Goal: Task Accomplishment & Management: Complete application form

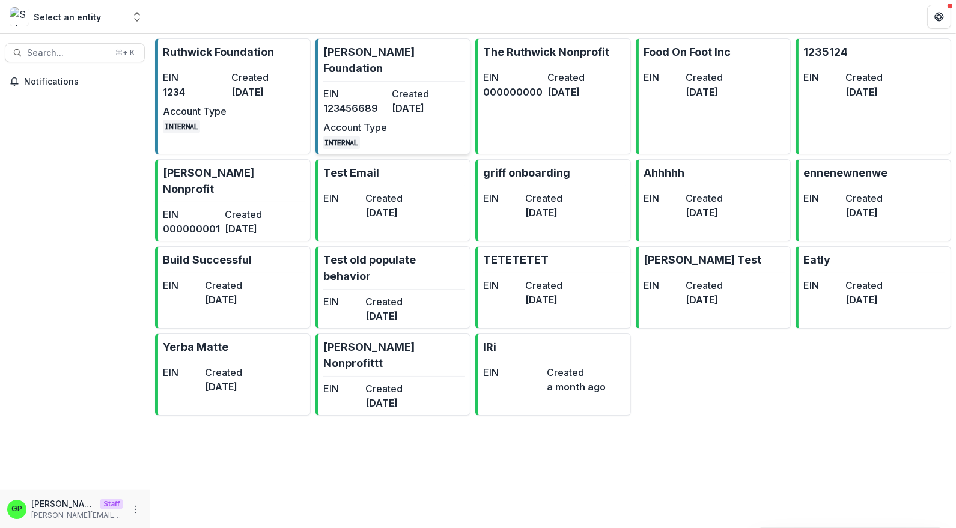
click at [339, 62] on link "Griffin Foundation EIN 123456689 Created 5 months ago Account Type INTERNAL" at bounding box center [394, 96] width 156 height 116
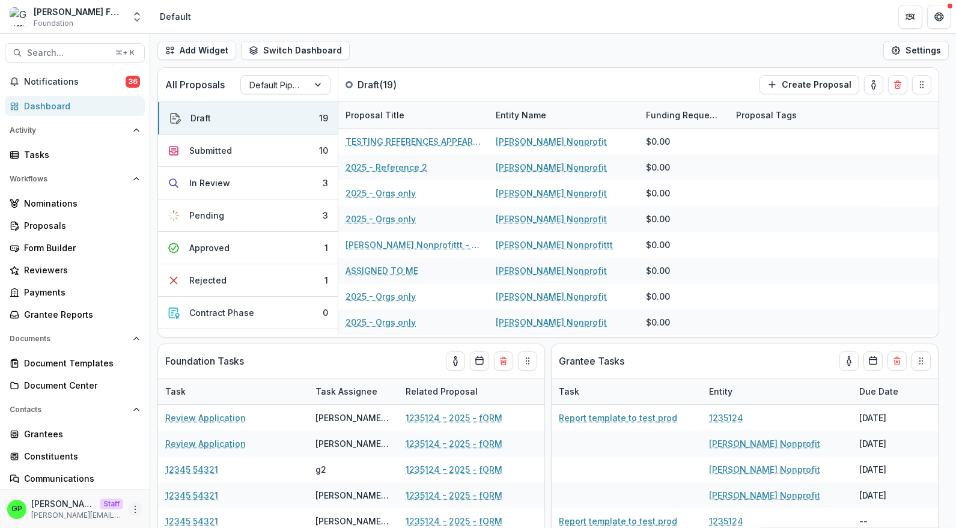
drag, startPoint x: 114, startPoint y: 506, endPoint x: 121, endPoint y: 506, distance: 7.8
click at [114, 507] on div "GP Griffin Perry Staff griffin@trytemelio.com" at bounding box center [74, 509] width 135 height 23
click at [130, 506] on icon "More" at bounding box center [135, 510] width 10 height 10
click at [175, 487] on link "User Settings" at bounding box center [205, 484] width 129 height 20
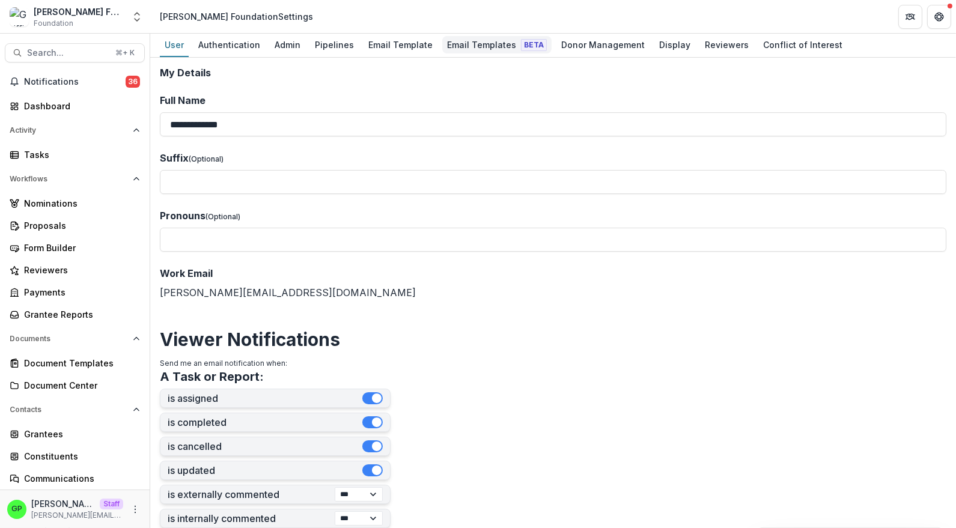
click at [442, 55] on link "Email Templates Beta" at bounding box center [496, 45] width 109 height 23
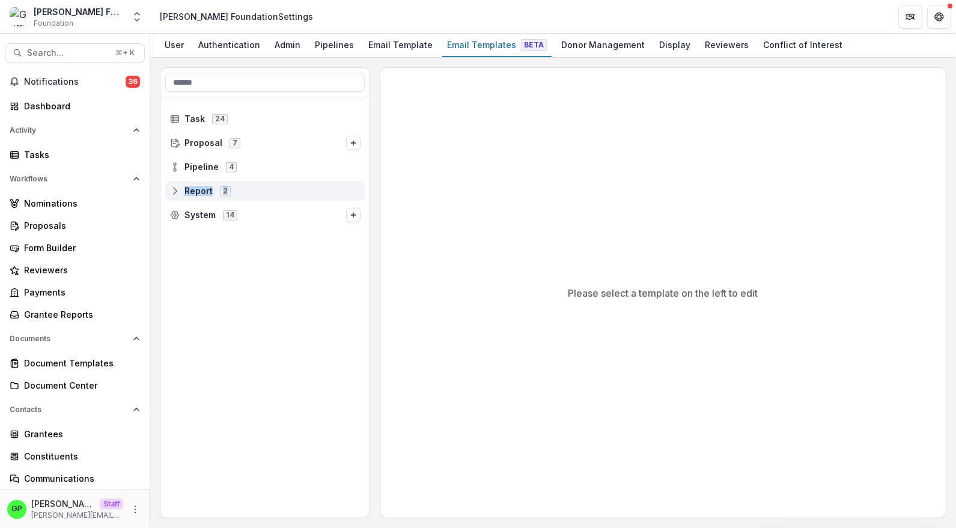
click at [216, 198] on div "Report 2" at bounding box center [265, 191] width 200 height 19
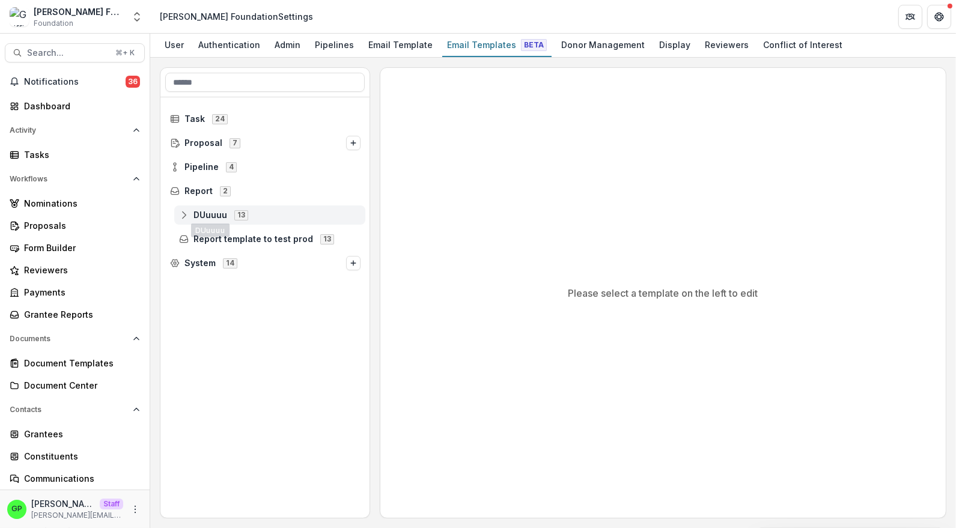
click at [227, 221] on div "DUuuuu 13" at bounding box center [269, 215] width 191 height 19
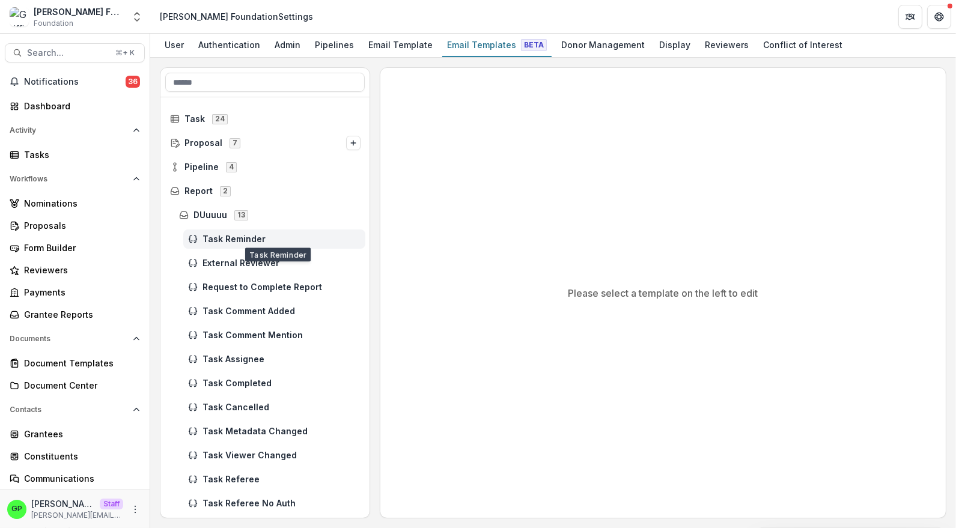
click at [237, 240] on span "Task Reminder" at bounding box center [282, 239] width 158 height 10
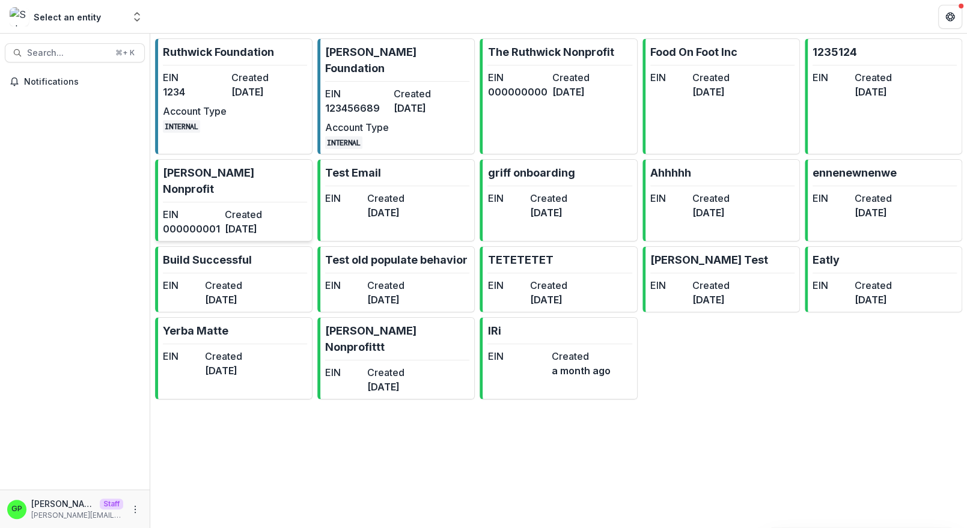
click at [251, 207] on dt "Created" at bounding box center [253, 214] width 57 height 14
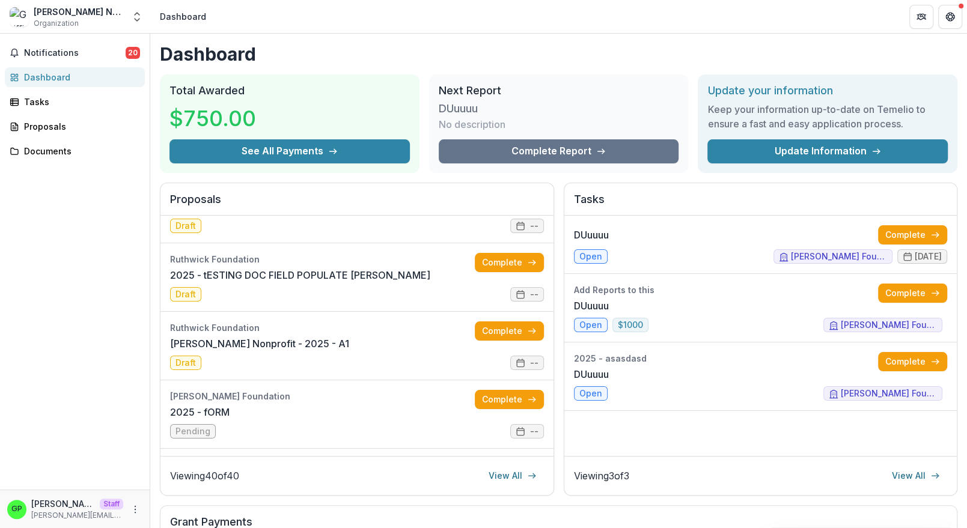
scroll to position [1094, 0]
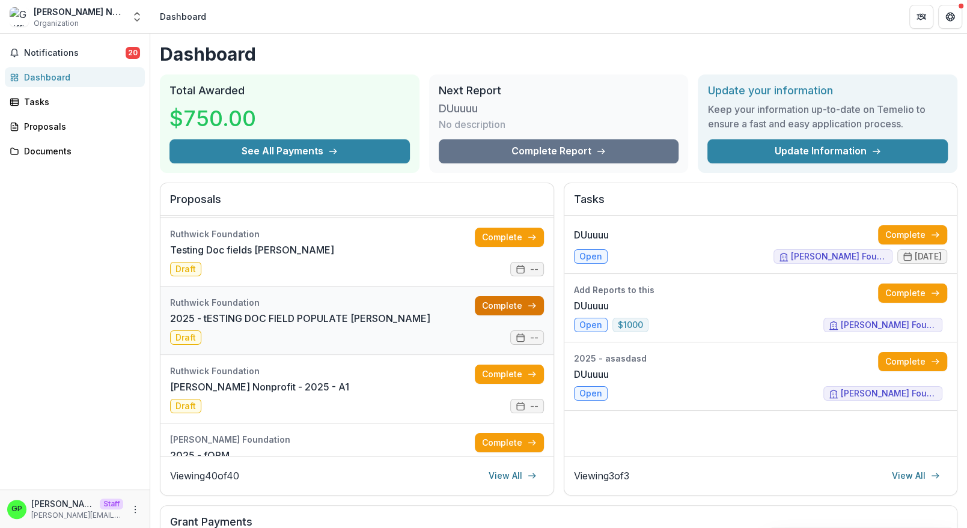
click at [510, 302] on link "Complete" at bounding box center [509, 305] width 69 height 19
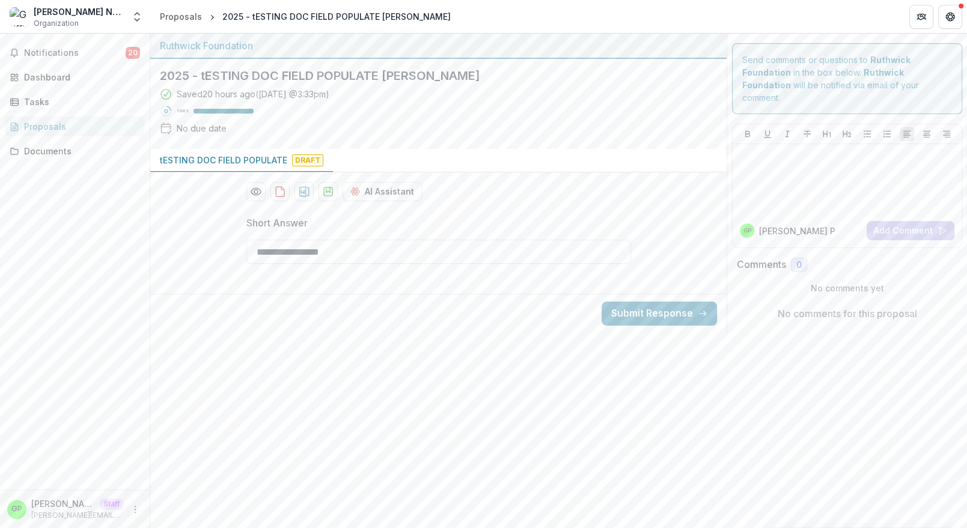
click at [273, 160] on p "tESTING DOC FIELD POPULATE" at bounding box center [223, 160] width 127 height 13
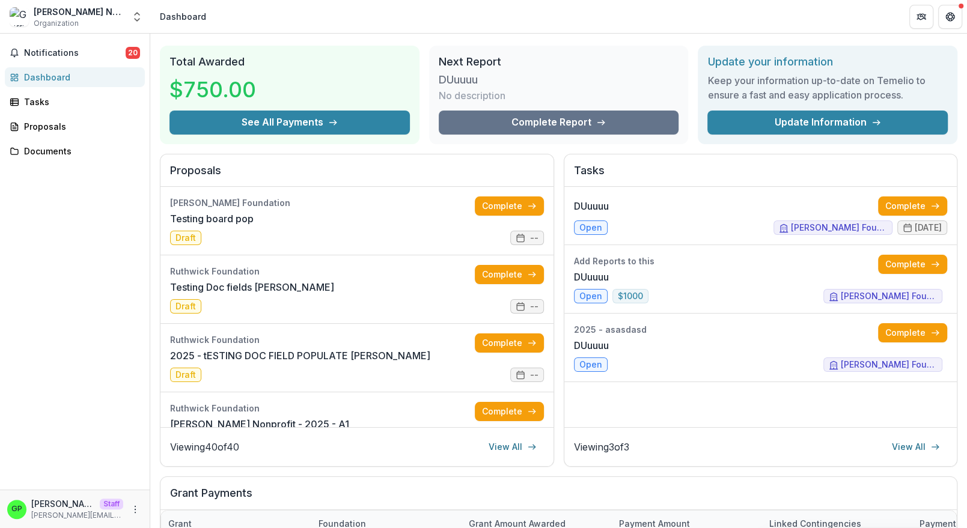
scroll to position [1014, 0]
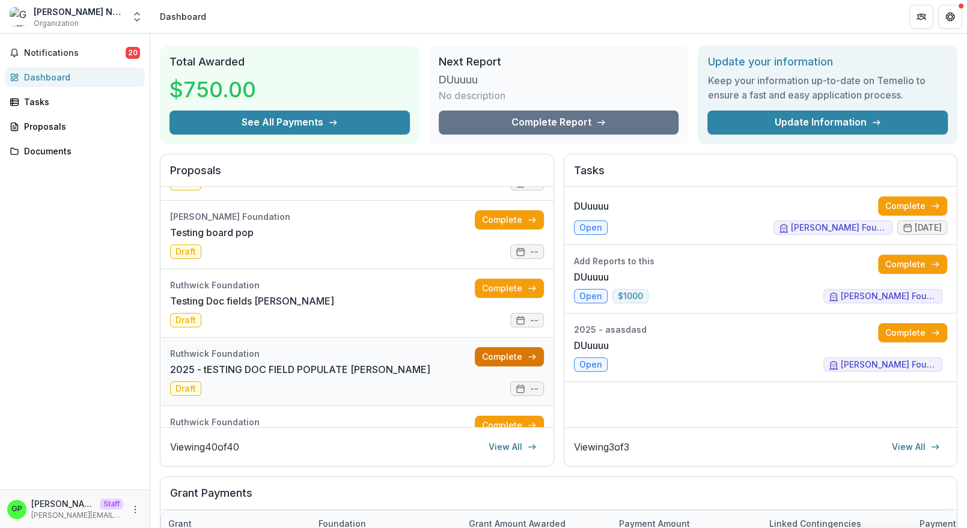
click at [496, 356] on link "Complete" at bounding box center [509, 356] width 69 height 19
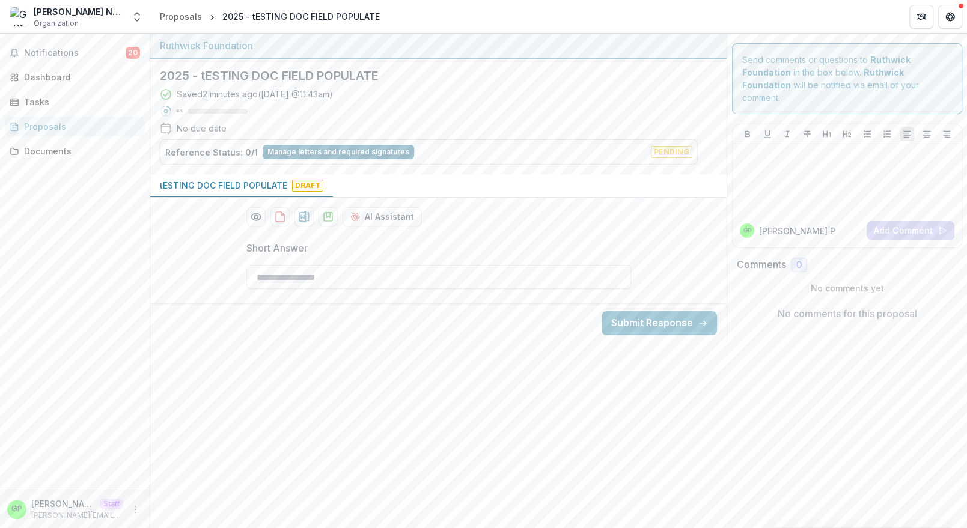
click at [303, 151] on button "Manage letters and required signatures" at bounding box center [338, 152] width 151 height 14
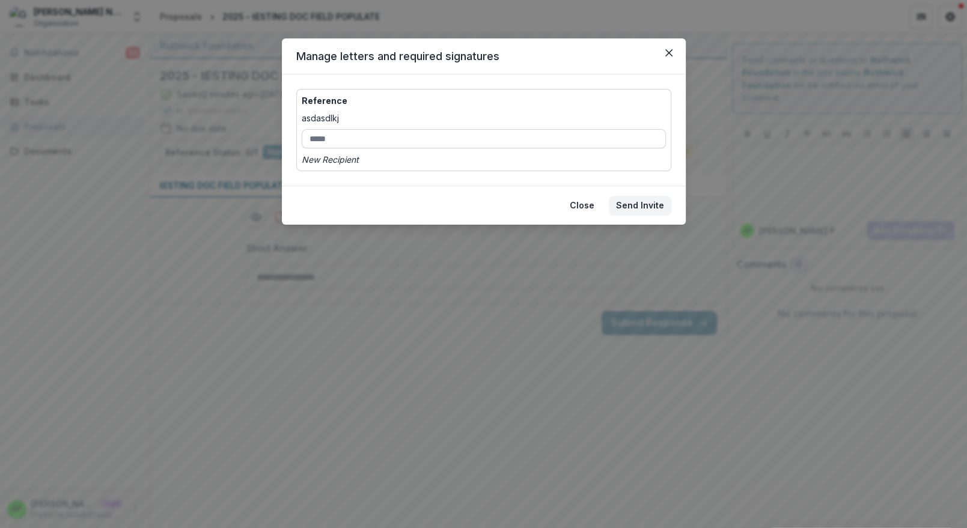
click at [314, 147] on input "email" at bounding box center [484, 138] width 364 height 19
type input "**********"
click at [605, 203] on footer "Close Send Invite" at bounding box center [484, 205] width 404 height 39
click at [599, 203] on button "Close" at bounding box center [582, 205] width 39 height 19
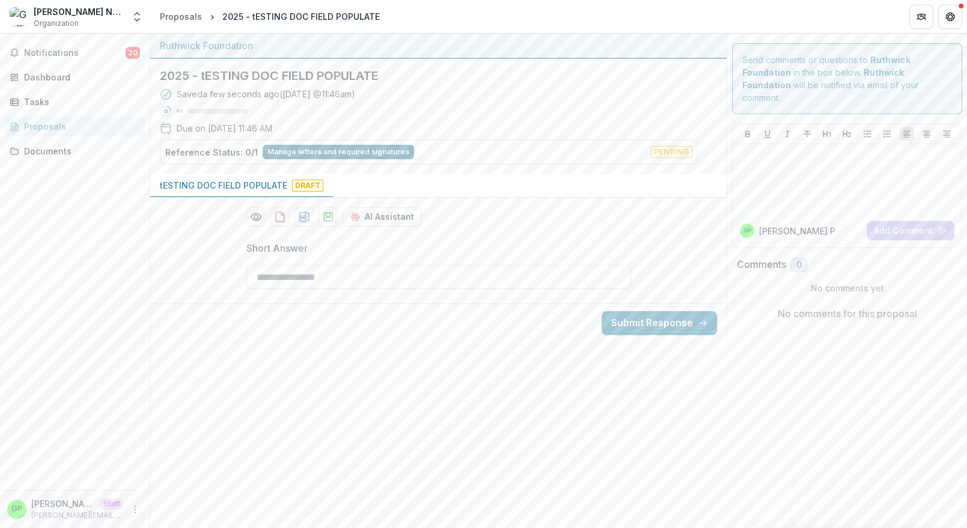
click at [352, 153] on button "Manage letters and required signatures" at bounding box center [338, 152] width 151 height 14
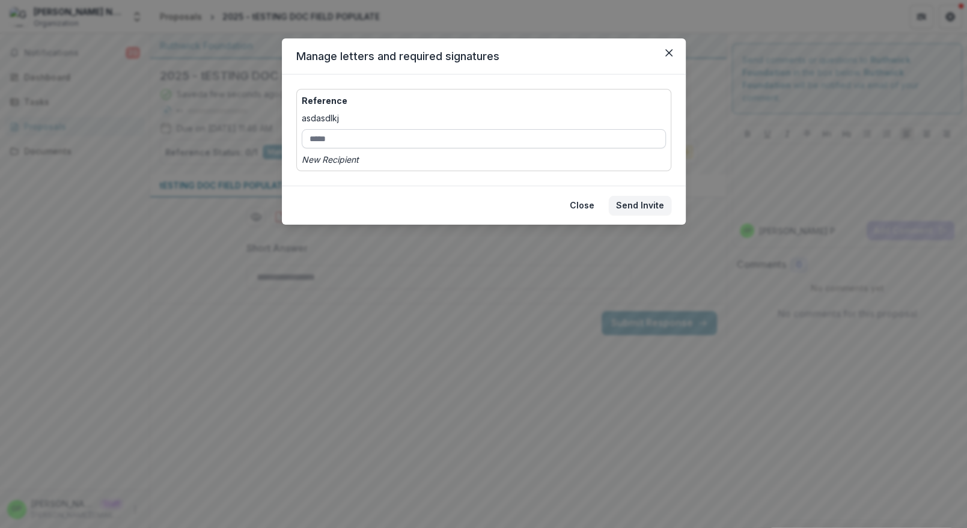
click at [320, 144] on input "email" at bounding box center [484, 138] width 364 height 19
type input "**********"
click at [650, 207] on button "Send Invite" at bounding box center [640, 205] width 63 height 19
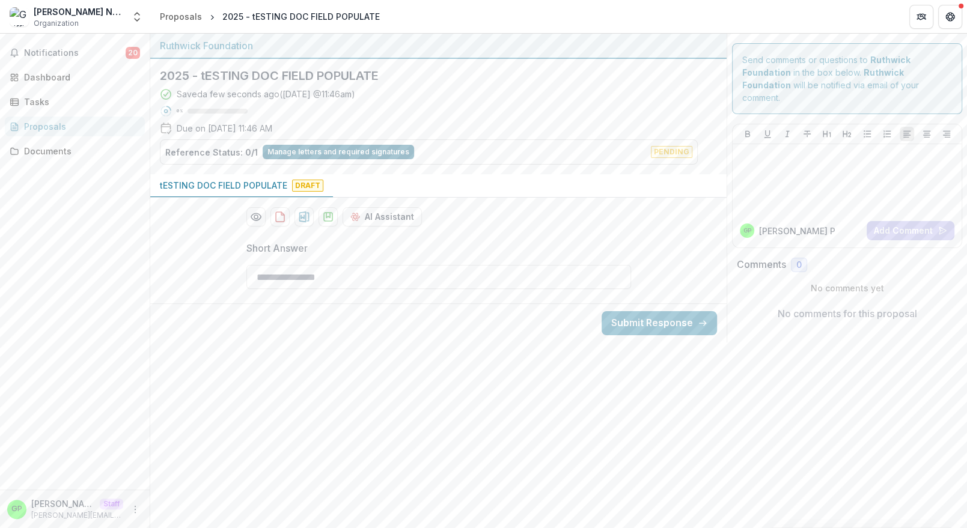
click at [318, 150] on button "Manage letters and required signatures" at bounding box center [338, 152] width 151 height 14
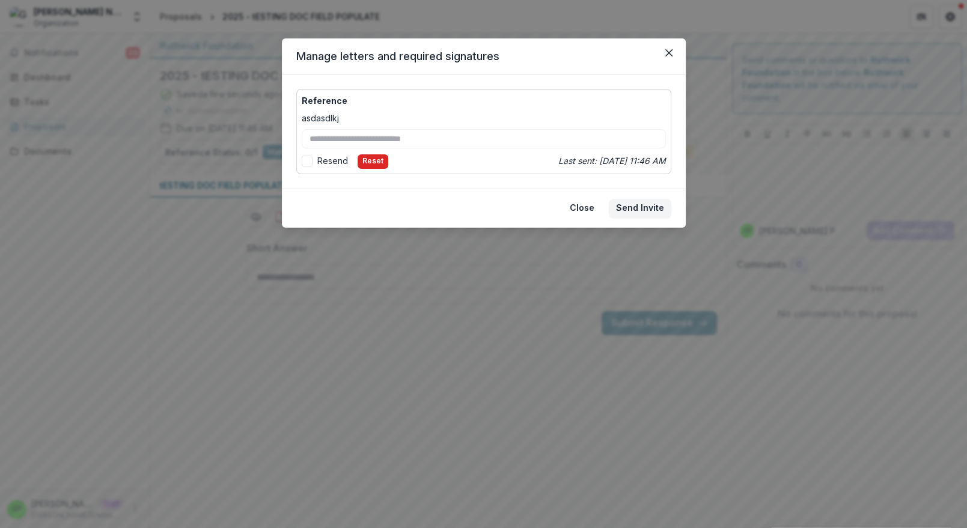
click at [373, 156] on button "Reset" at bounding box center [373, 161] width 31 height 14
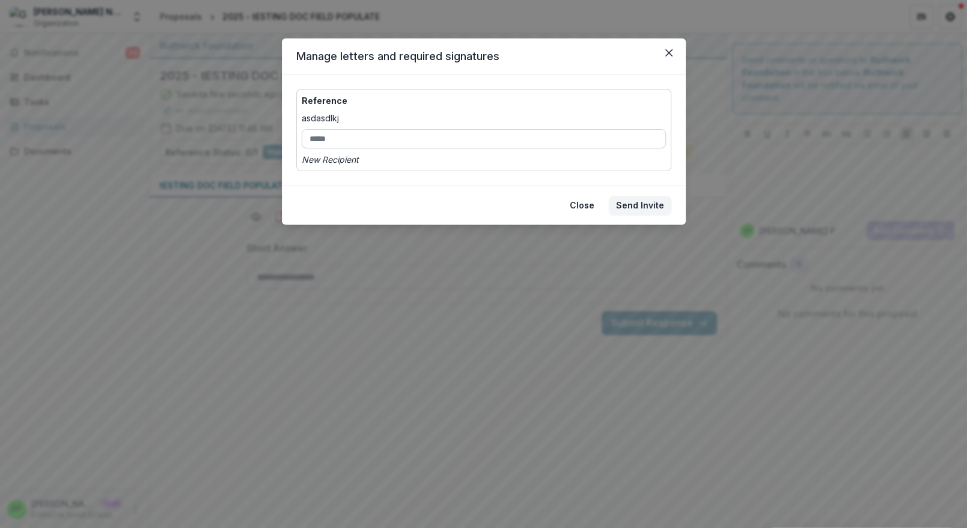
click at [329, 145] on input "email" at bounding box center [484, 138] width 364 height 19
type input "**********"
drag, startPoint x: 647, startPoint y: 203, endPoint x: 614, endPoint y: 151, distance: 61.4
click at [614, 151] on section "**********" at bounding box center [484, 131] width 404 height 186
click at [614, 151] on div "**********" at bounding box center [483, 130] width 375 height 82
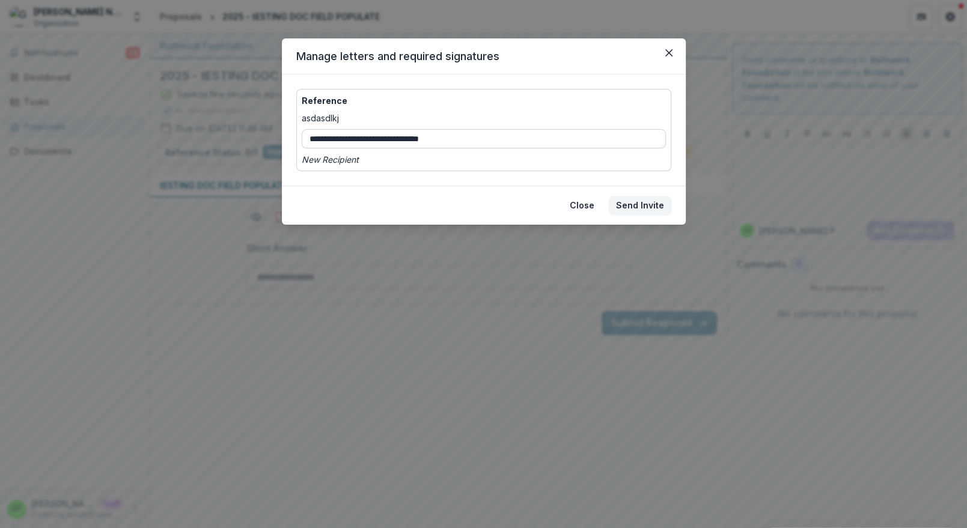
click at [606, 144] on input "**********" at bounding box center [484, 138] width 364 height 19
click at [632, 206] on button "Send Invite" at bounding box center [640, 205] width 63 height 19
